Goal: Task Accomplishment & Management: Complete application form

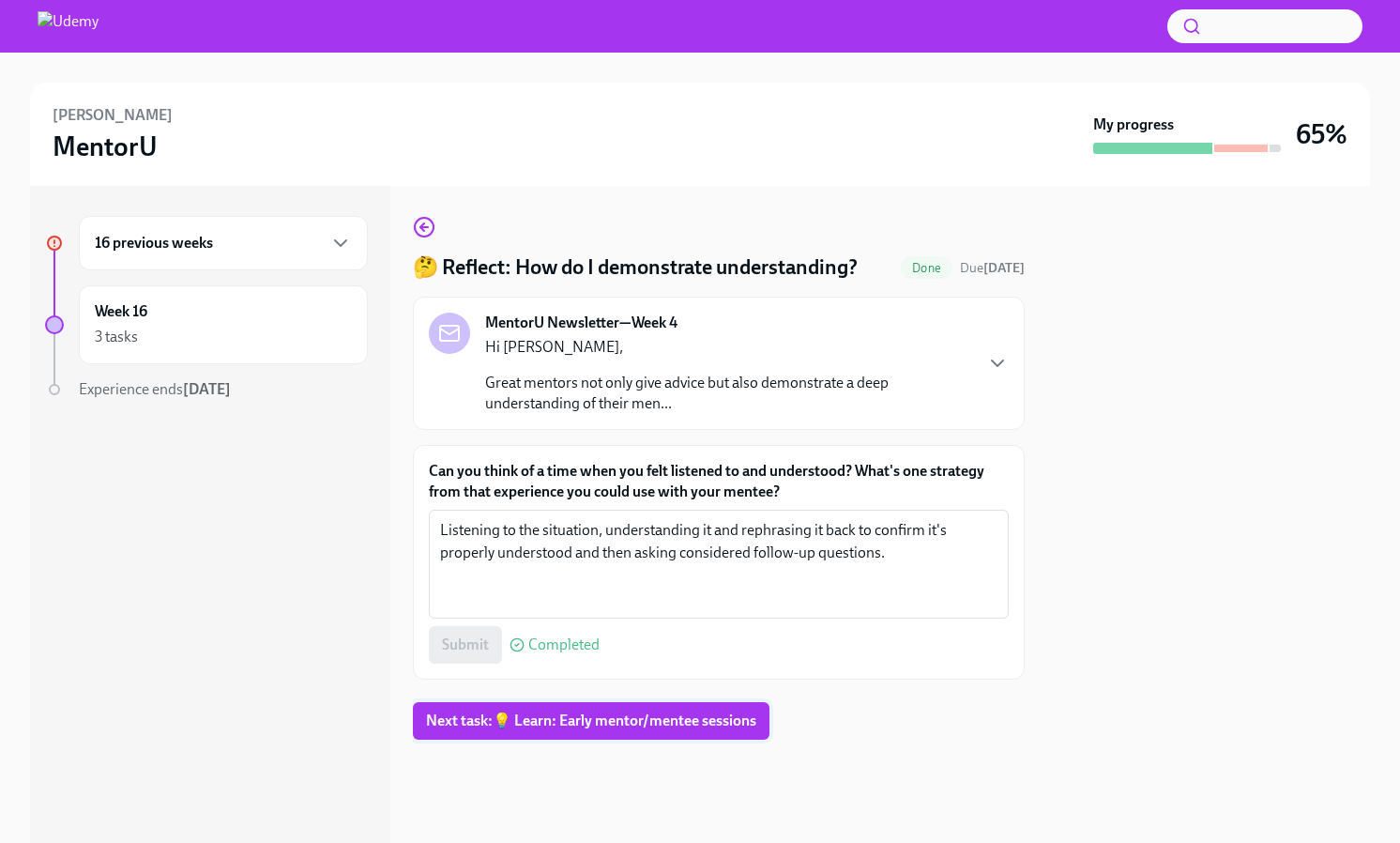
click at [672, 721] on span "Next task : 💡 Learn: Early mentor/mentee sessions" at bounding box center [591, 721] width 331 height 19
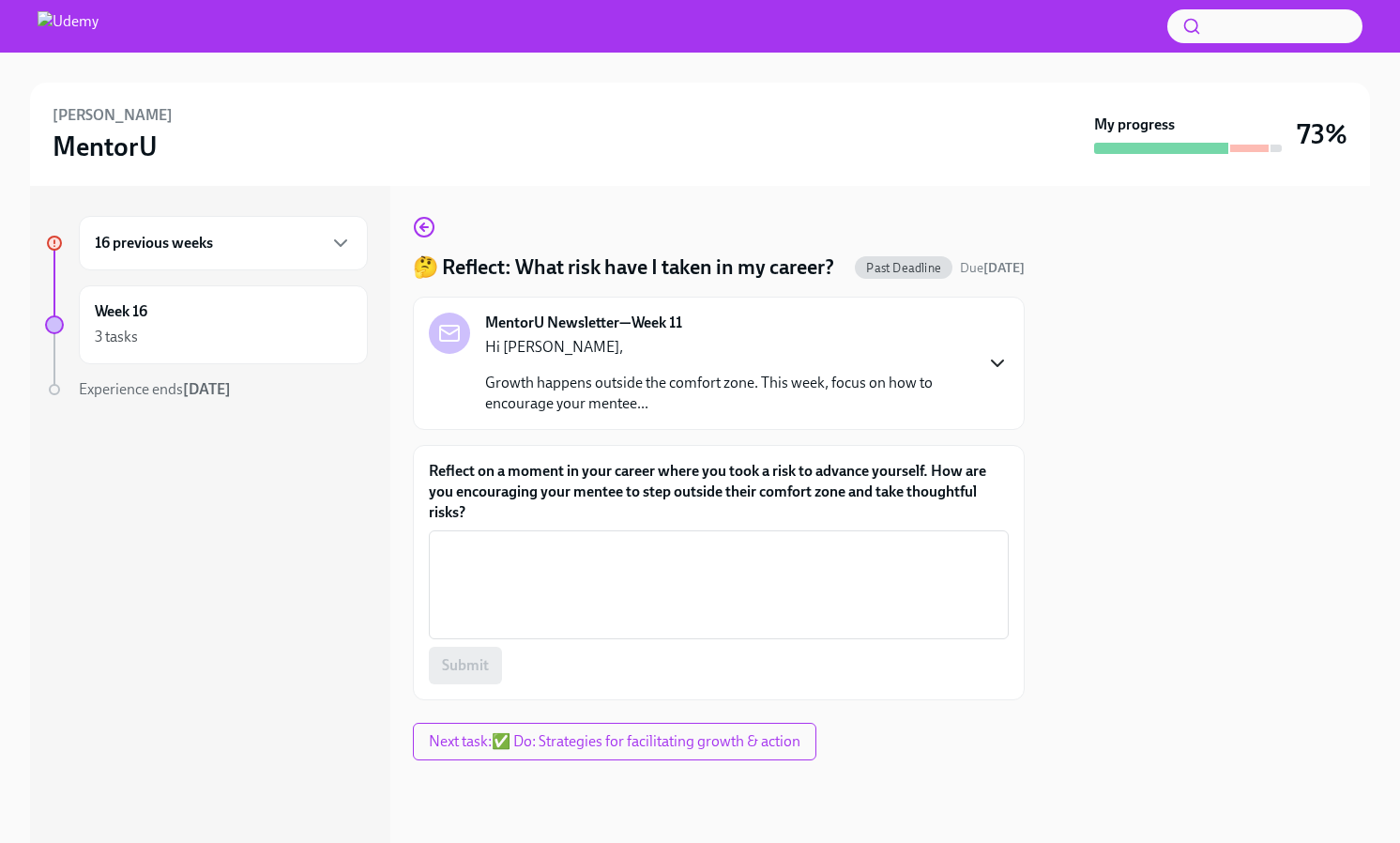
click at [997, 366] on icon "button" at bounding box center [996, 363] width 11 height 6
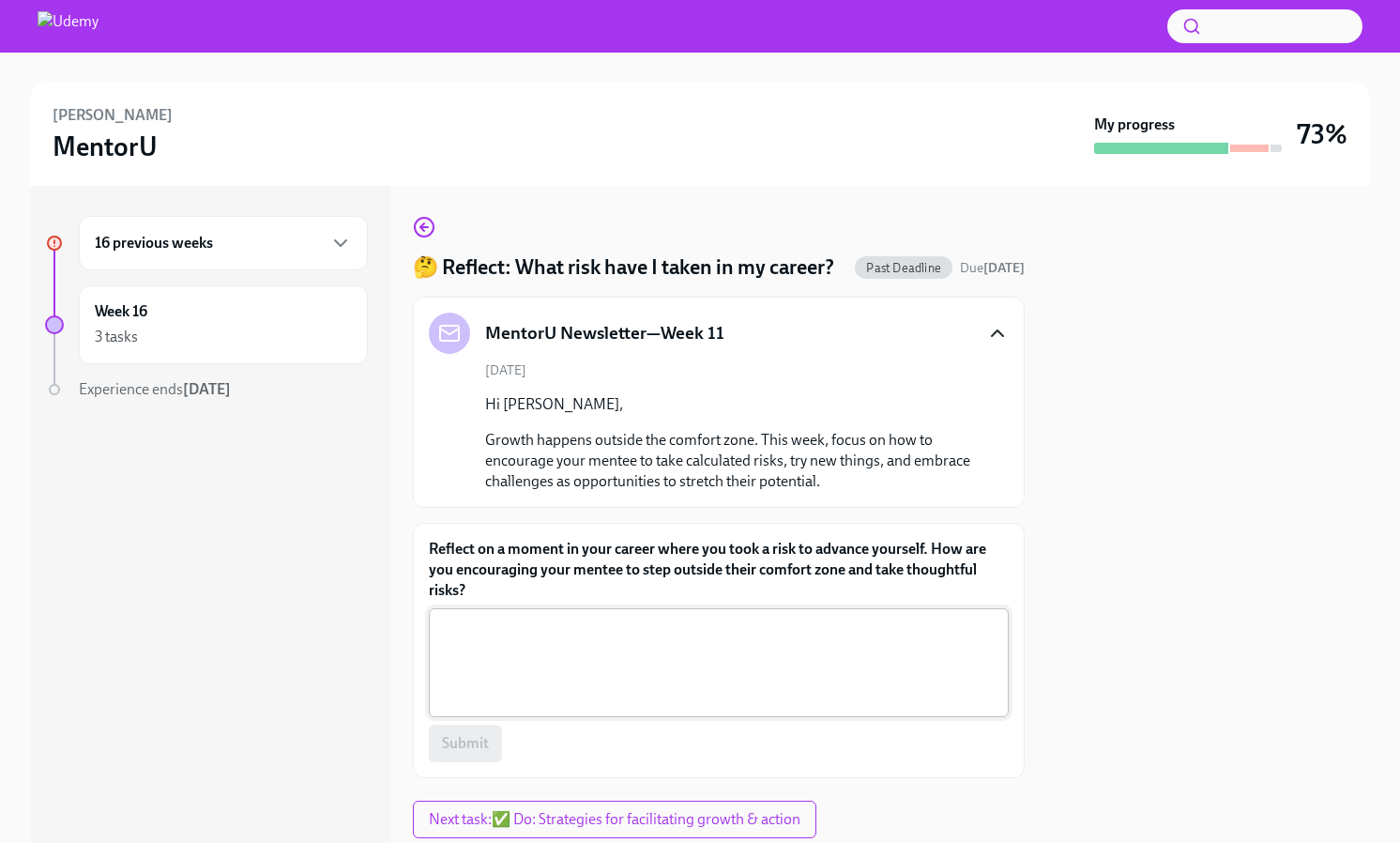
click at [776, 659] on textarea "Reflect on a moment in your career where you took a risk to advance yourself. H…" at bounding box center [718, 662] width 557 height 90
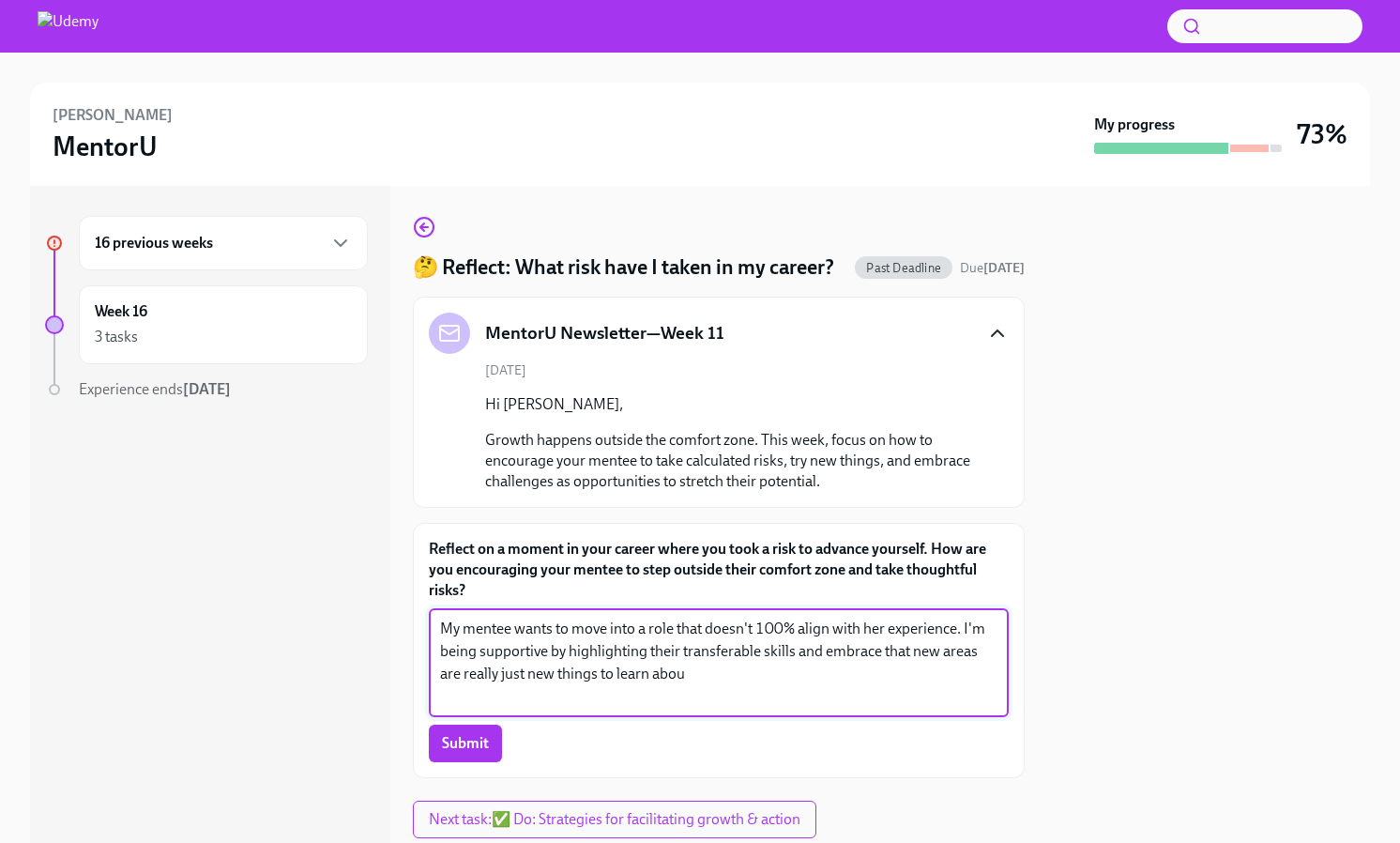
click at [991, 644] on textarea "My mentee wants to move into a role that doesn't 100% align with her experience…" at bounding box center [718, 662] width 557 height 90
click at [787, 675] on textarea "My mentee wants to move into a role that doesn't 100% align with her experience…" at bounding box center [718, 662] width 557 height 90
type textarea "My mentee wants to move into a role that doesn't 100% align with her experience…"
click at [450, 736] on span "Submit" at bounding box center [466, 743] width 47 height 19
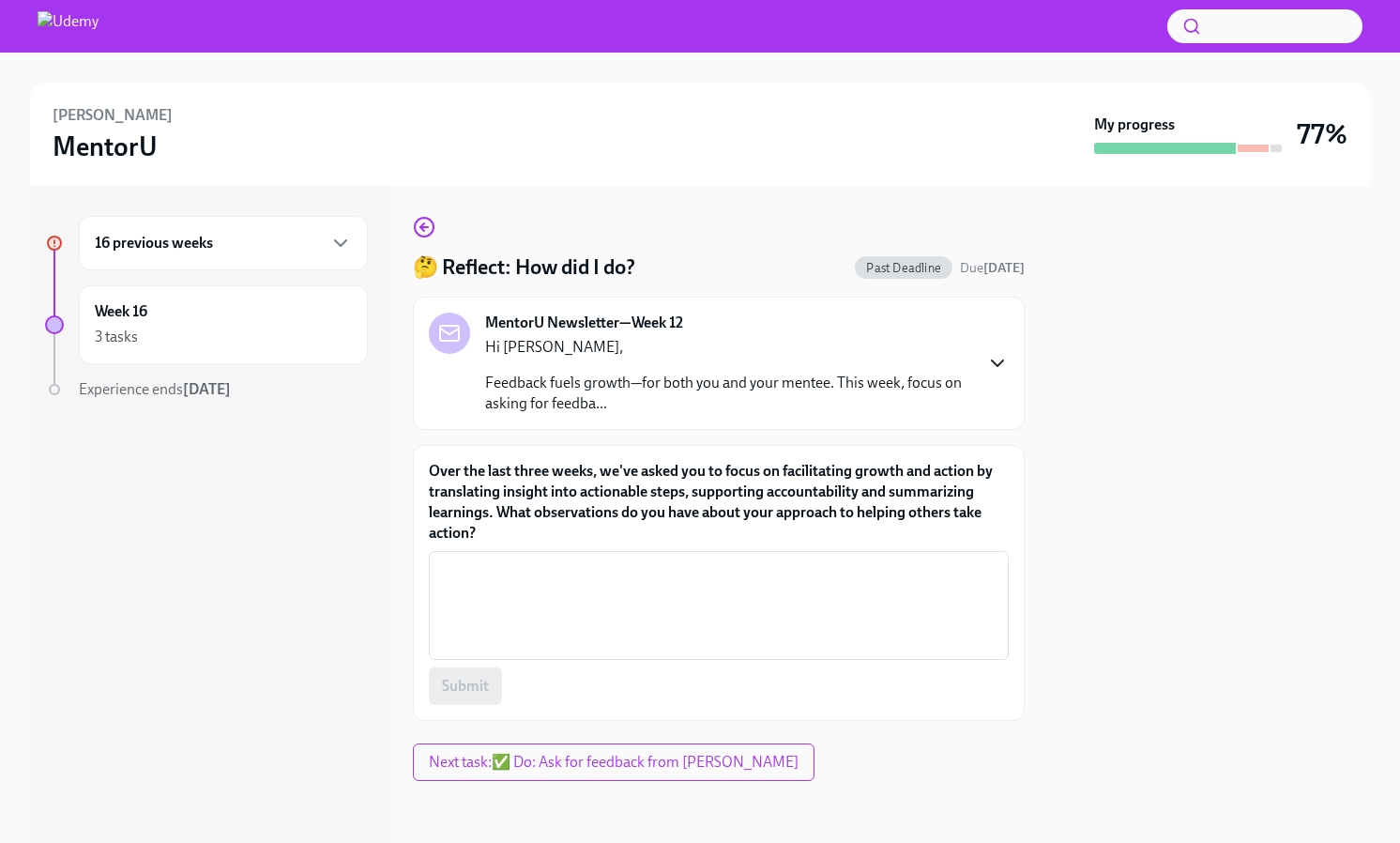
click at [991, 363] on icon "button" at bounding box center [996, 363] width 23 height 23
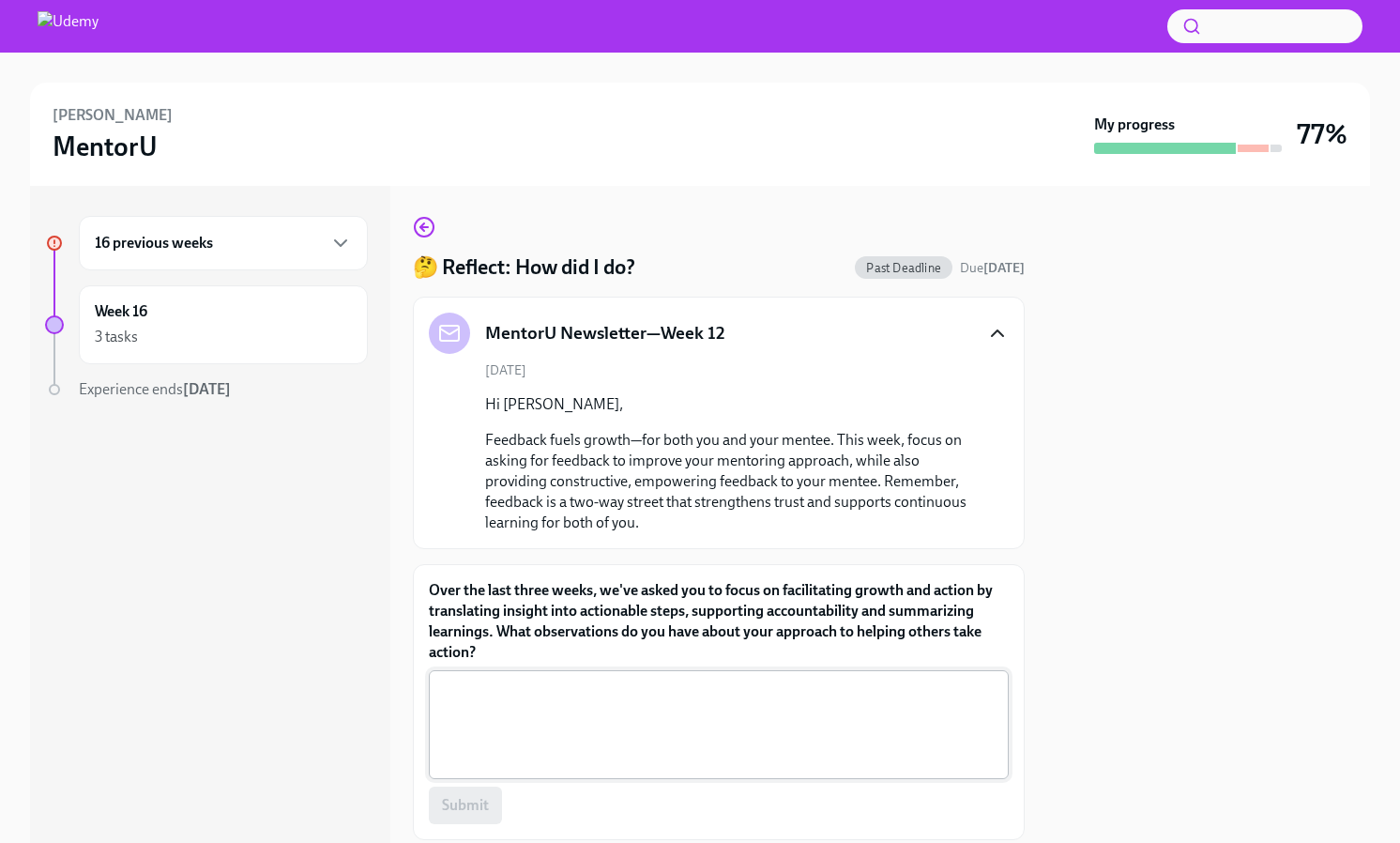
click at [771, 720] on textarea "Over the last three weeks, we've asked you to focus on facilitating growth and …" at bounding box center [718, 724] width 557 height 90
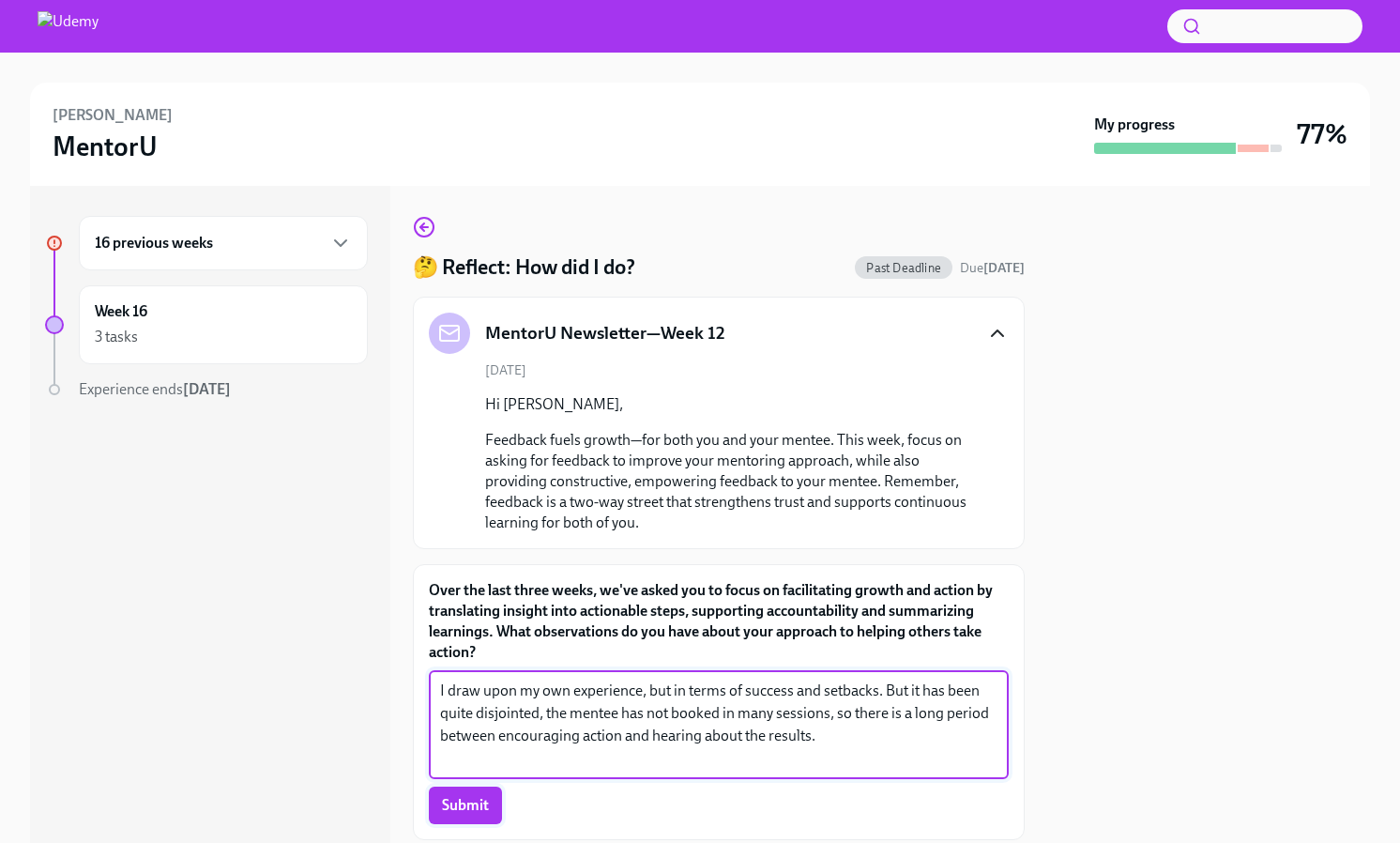
type textarea "I draw upon my own experience, but in terms of success and setbacks. But it has…"
click at [473, 812] on span "Submit" at bounding box center [466, 805] width 47 height 19
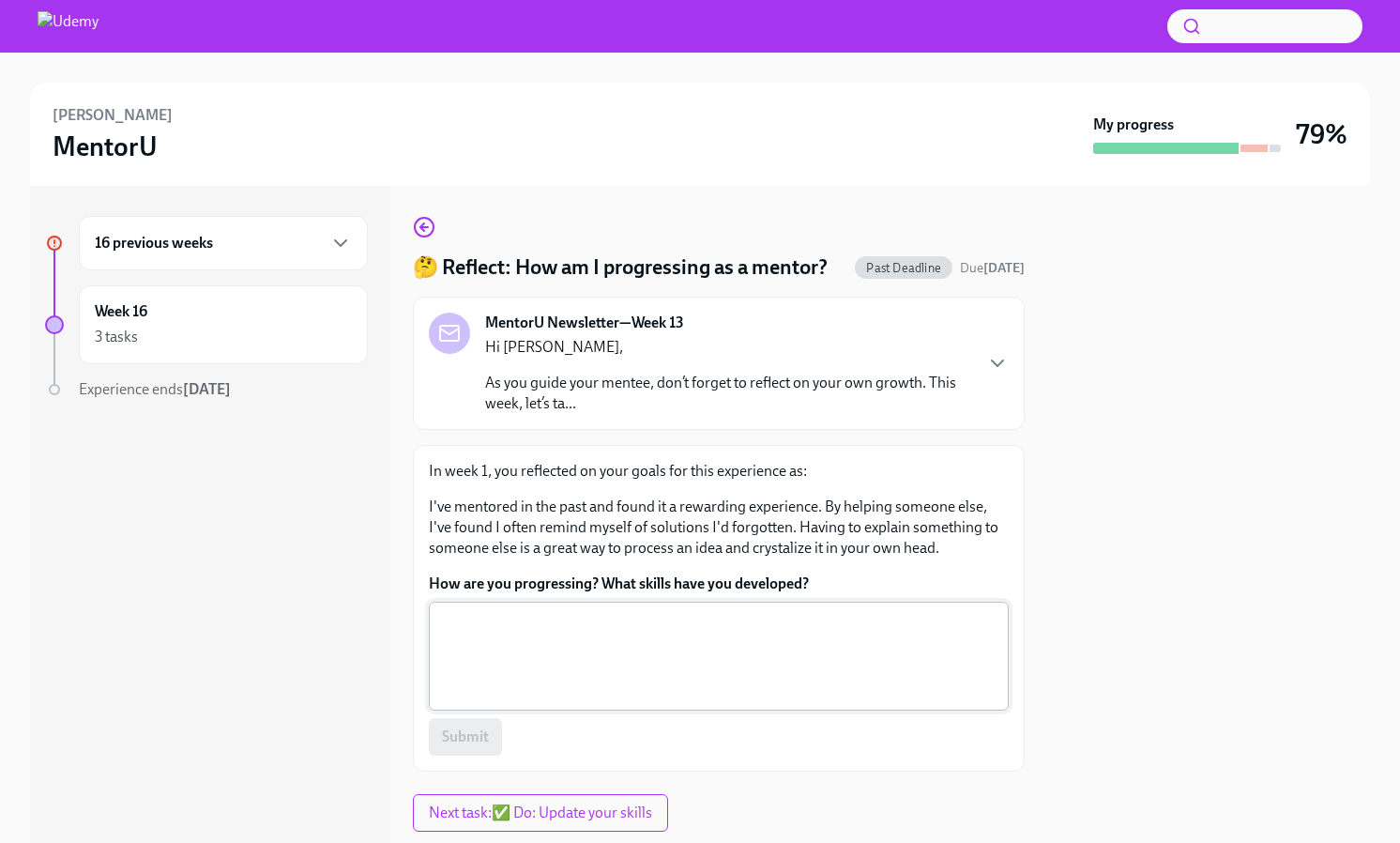
click at [833, 634] on textarea "How are you progressing? What skills have you developed?" at bounding box center [718, 655] width 557 height 90
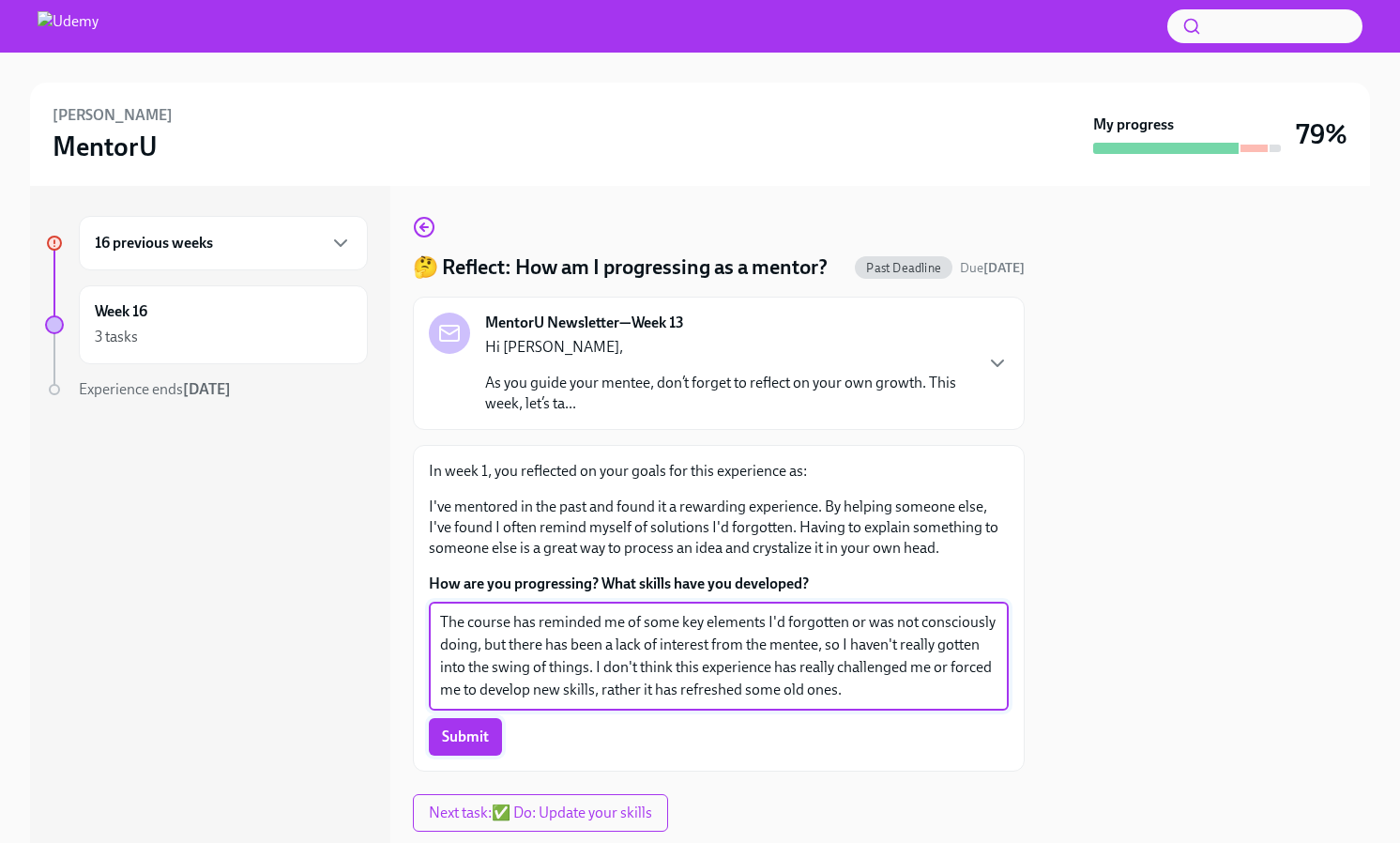
type textarea "The course has reminded me of some key elements I'd forgotten or was not consci…"
click at [460, 737] on span "Submit" at bounding box center [466, 736] width 47 height 19
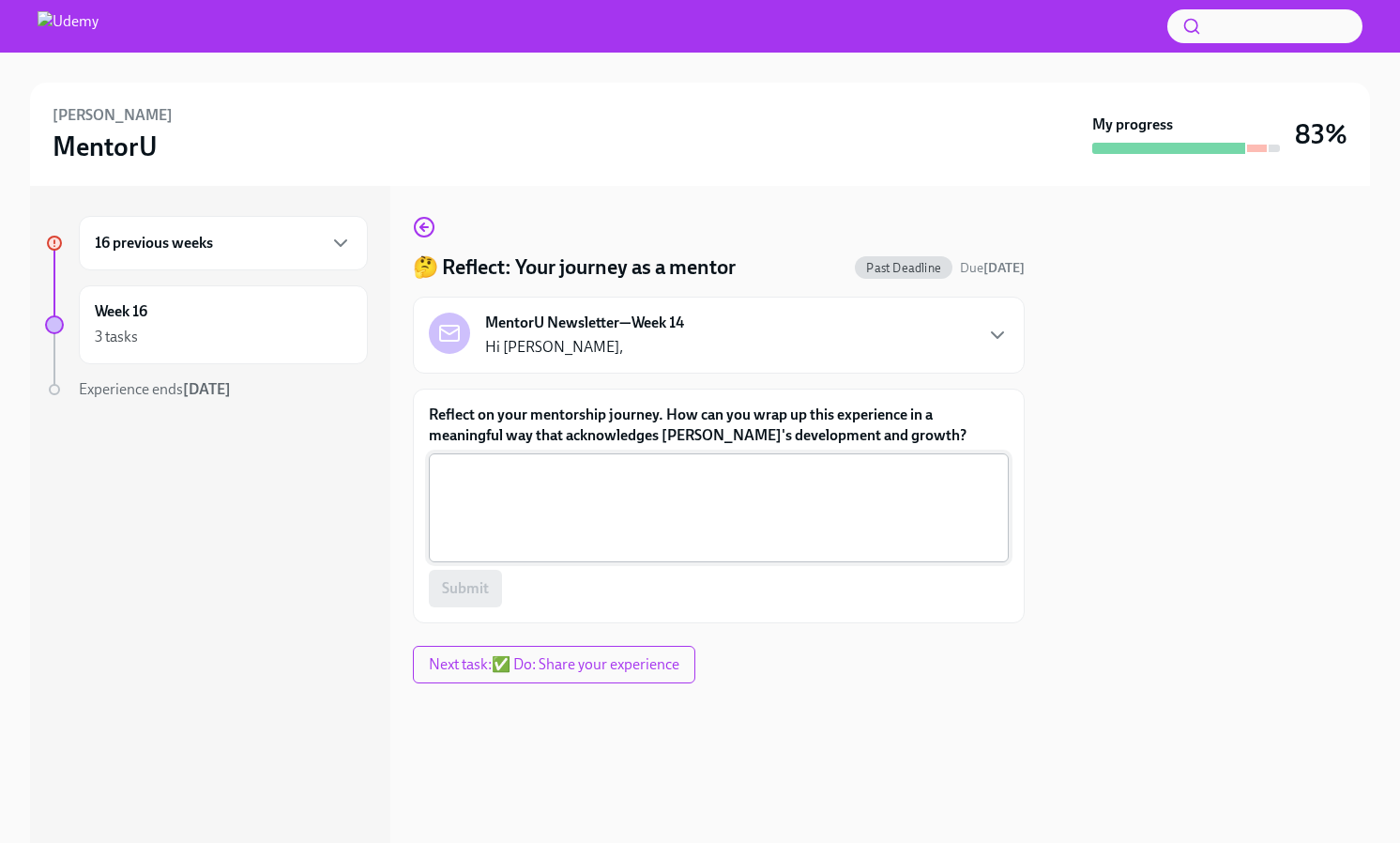
click at [842, 490] on textarea "Reflect on your mentorship journey. How can you wrap up this experience in a me…" at bounding box center [718, 507] width 557 height 90
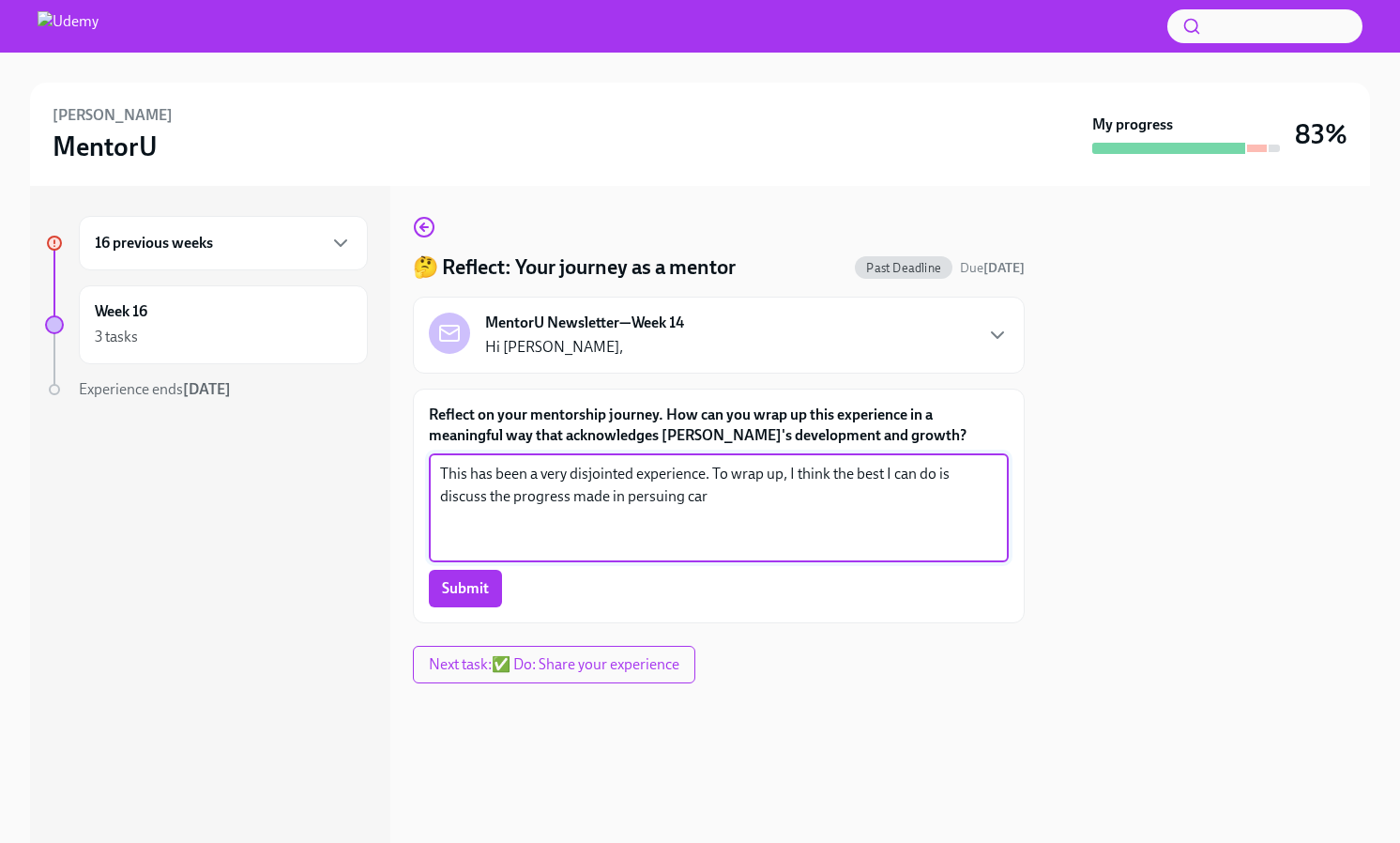
click at [640, 498] on textarea "This has been a very disjointed experience. To wrap up, I think the best I can …" at bounding box center [718, 507] width 557 height 90
click at [774, 495] on textarea "This has been a very disjointed experience. To wrap up, I think the best I can …" at bounding box center [718, 507] width 557 height 90
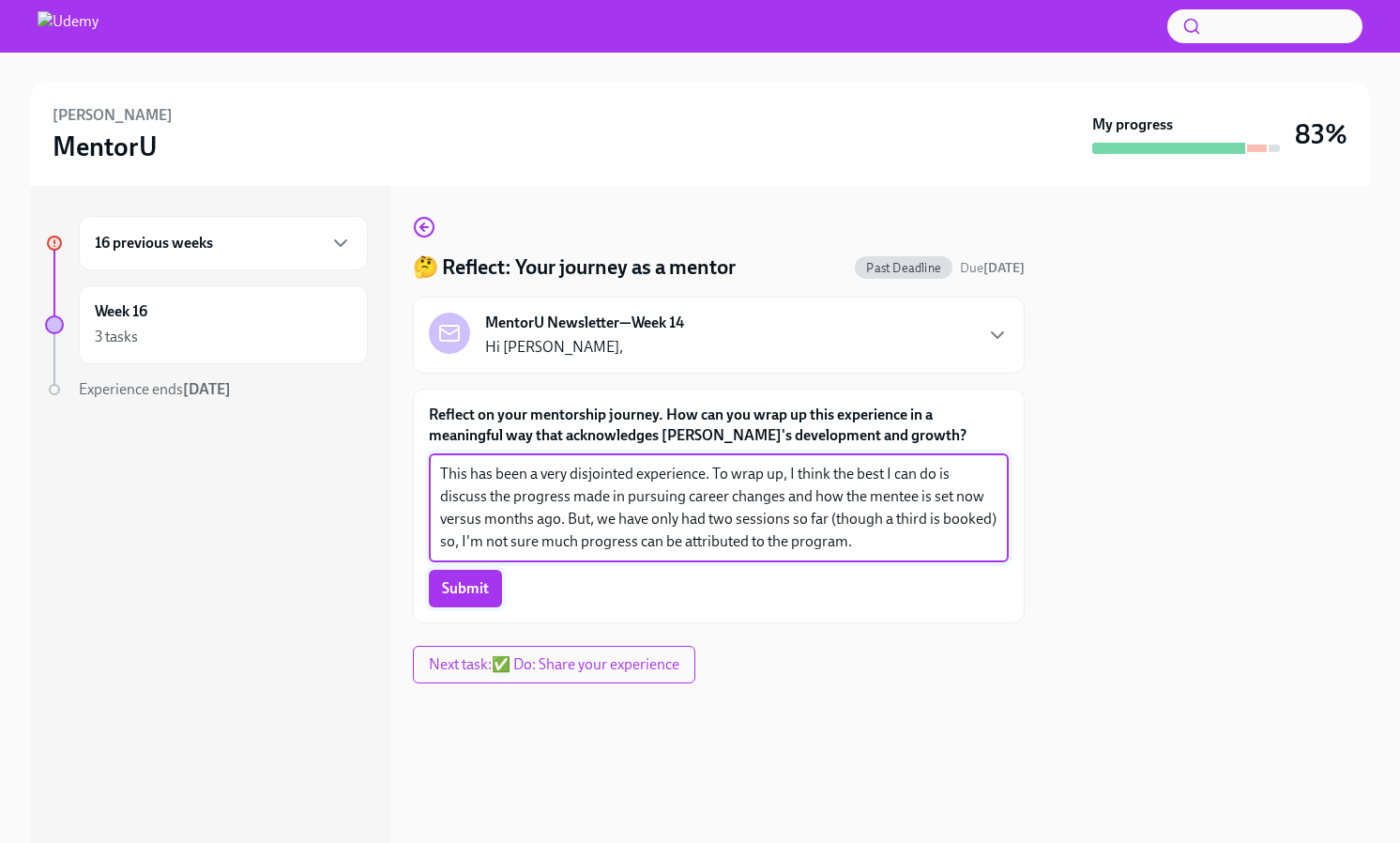
type textarea "This has been a very disjointed experience. To wrap up, I think the best I can …"
click at [471, 591] on span "Submit" at bounding box center [466, 588] width 47 height 19
